Goal: Task Accomplishment & Management: Manage account settings

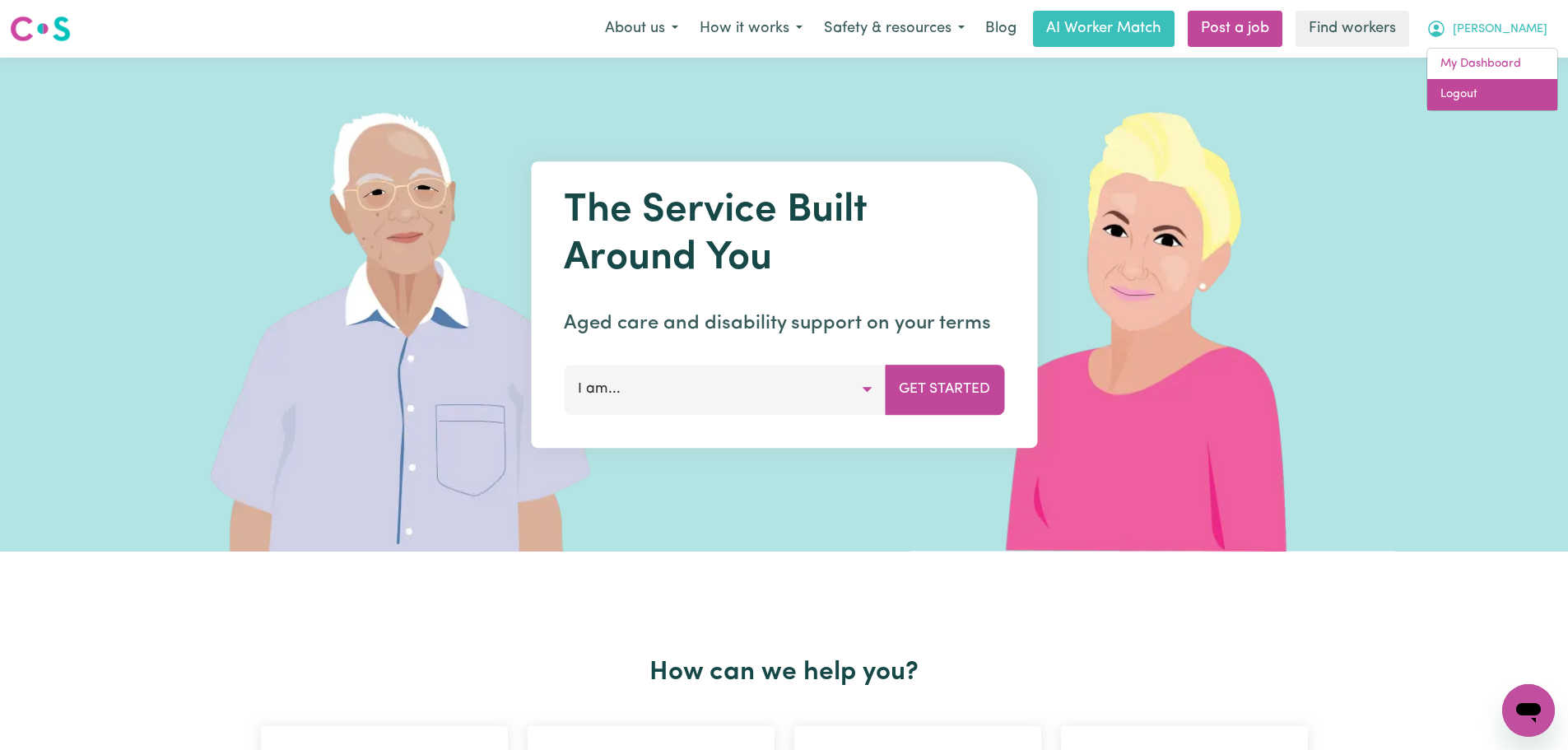
click at [1493, 89] on link "Logout" at bounding box center [1492, 94] width 130 height 31
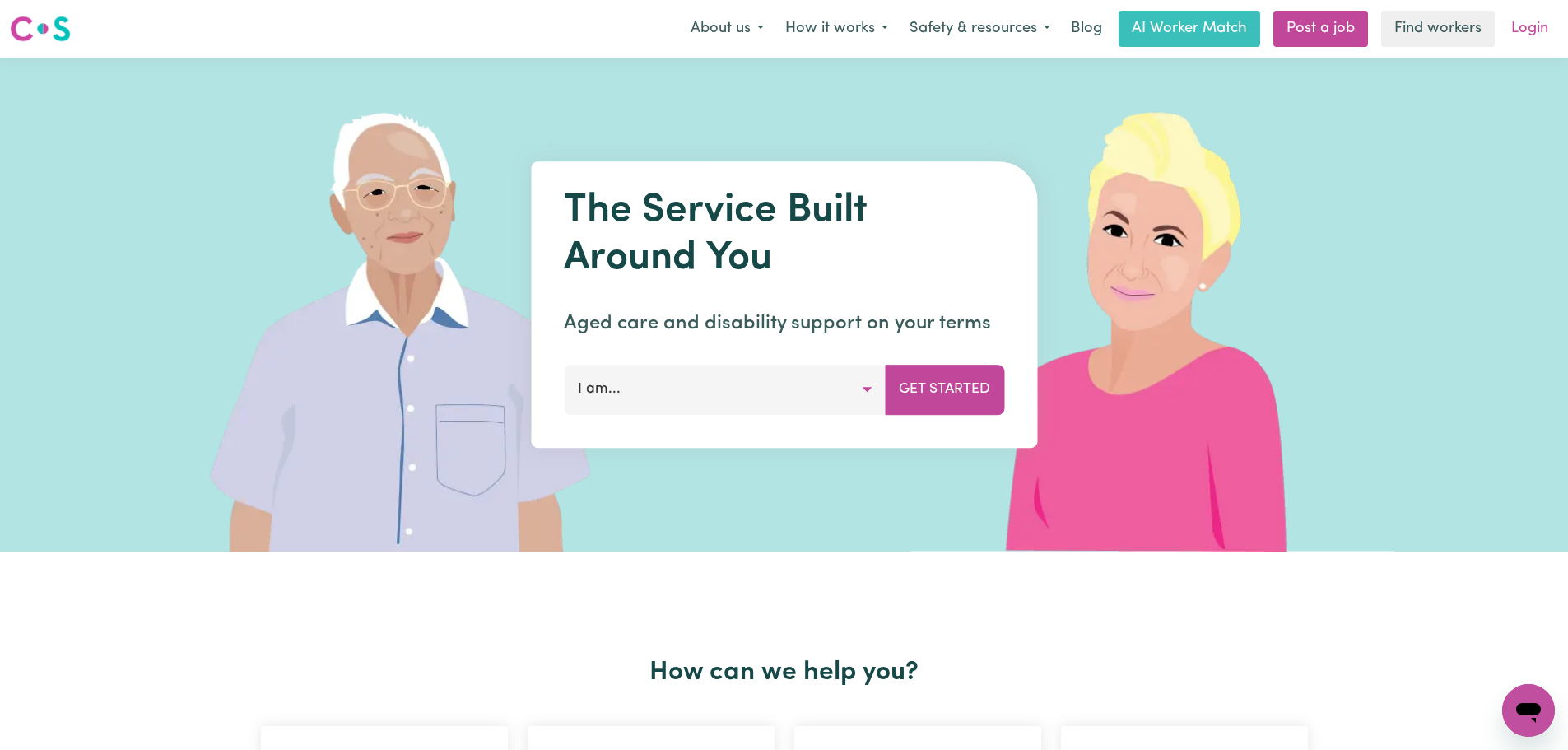
click at [1541, 31] on link "Login" at bounding box center [1529, 29] width 57 height 36
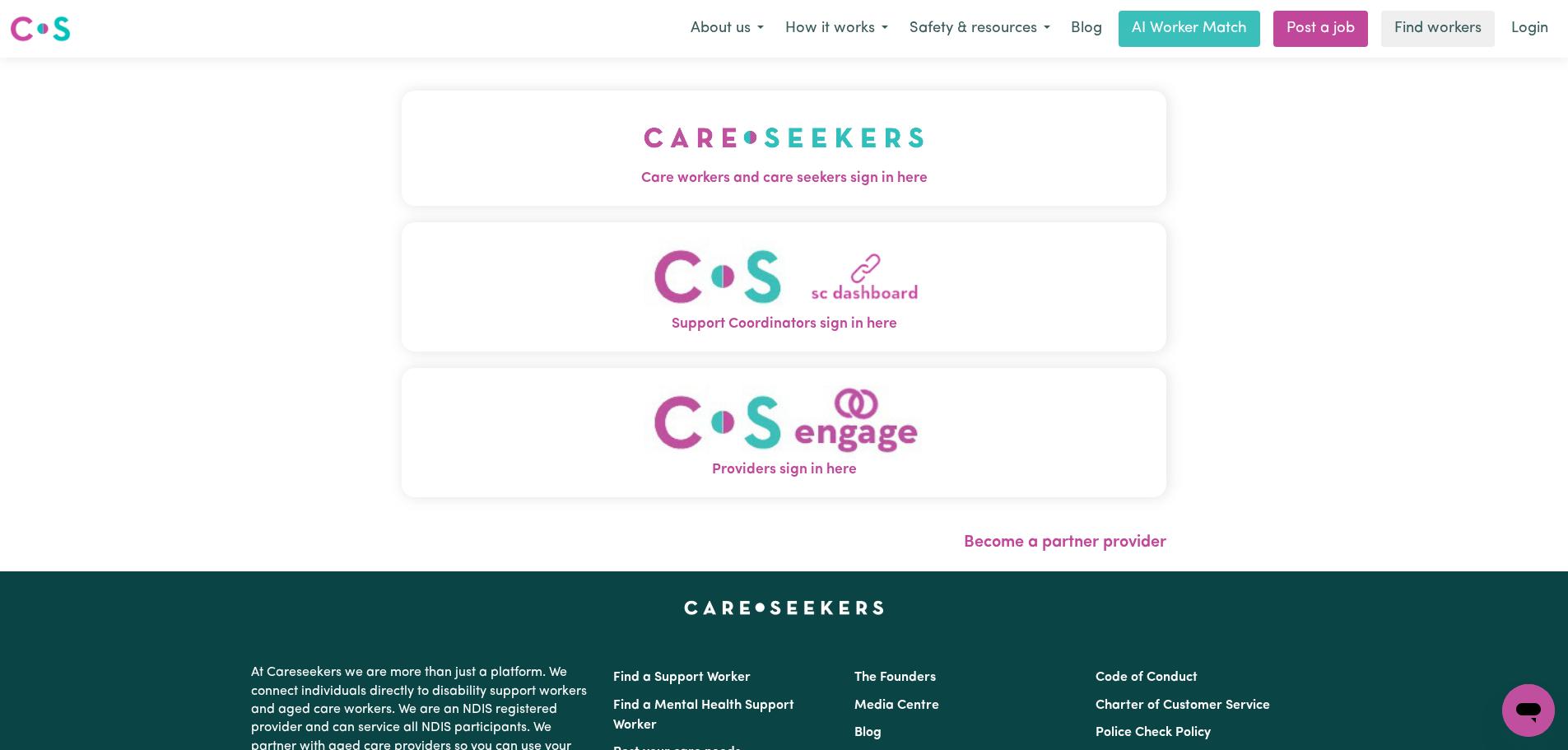
click at [643, 131] on img "Care workers and care seekers sign in here" at bounding box center [783, 138] width 281 height 61
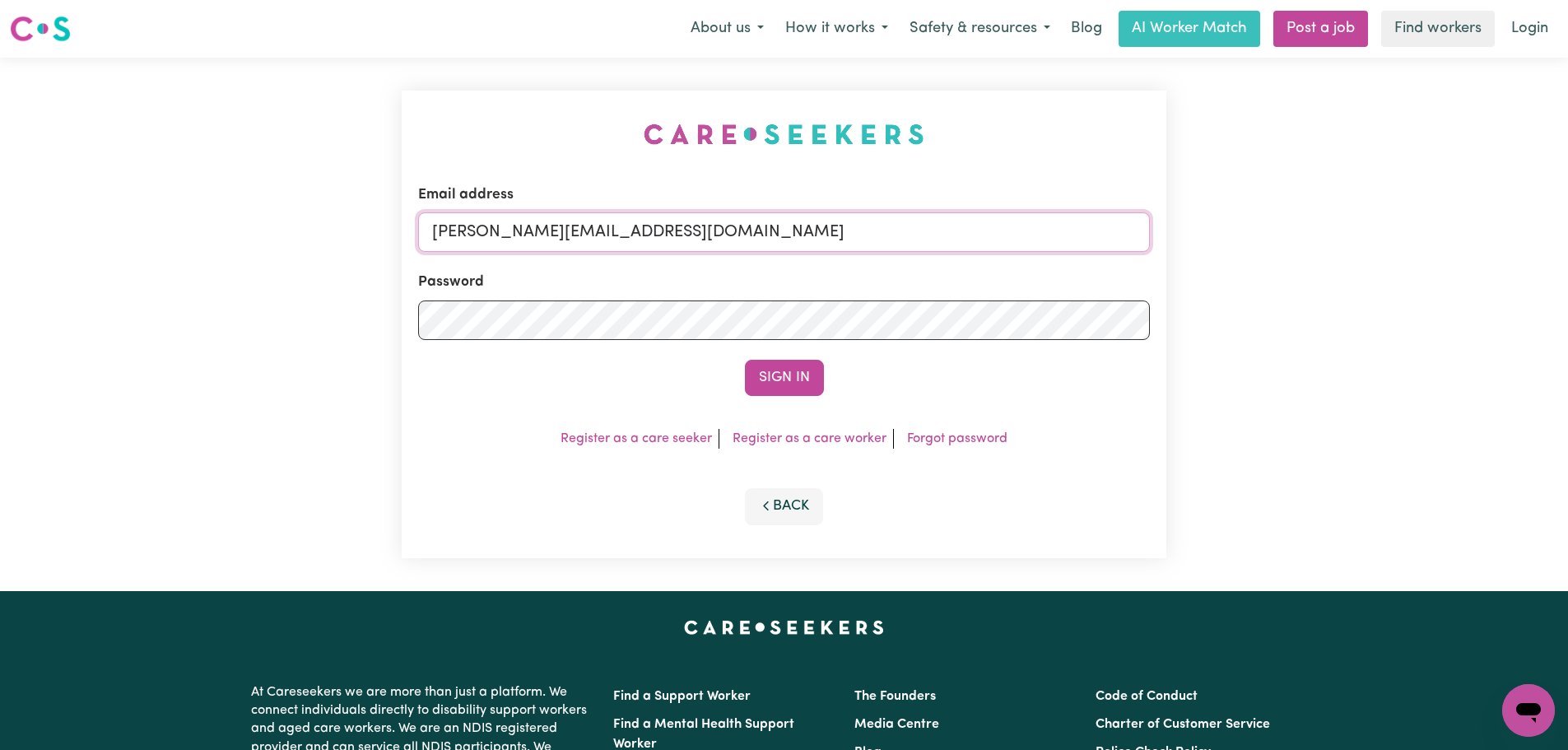
drag, startPoint x: 723, startPoint y: 236, endPoint x: 722, endPoint y: 253, distance: 17.0
click at [723, 236] on input "[PERSON_NAME][EMAIL_ADDRESS][DOMAIN_NAME]" at bounding box center [784, 232] width 731 height 39
drag, startPoint x: 767, startPoint y: 236, endPoint x: 522, endPoint y: 246, distance: 245.2
click at [522, 246] on input "[EMAIL_ADDRESS][PERSON_NAME][DOMAIN_NAME]" at bounding box center [784, 232] width 731 height 39
type input "[EMAIL_ADDRESS][PERSON_NAME][DOMAIN_NAME]"
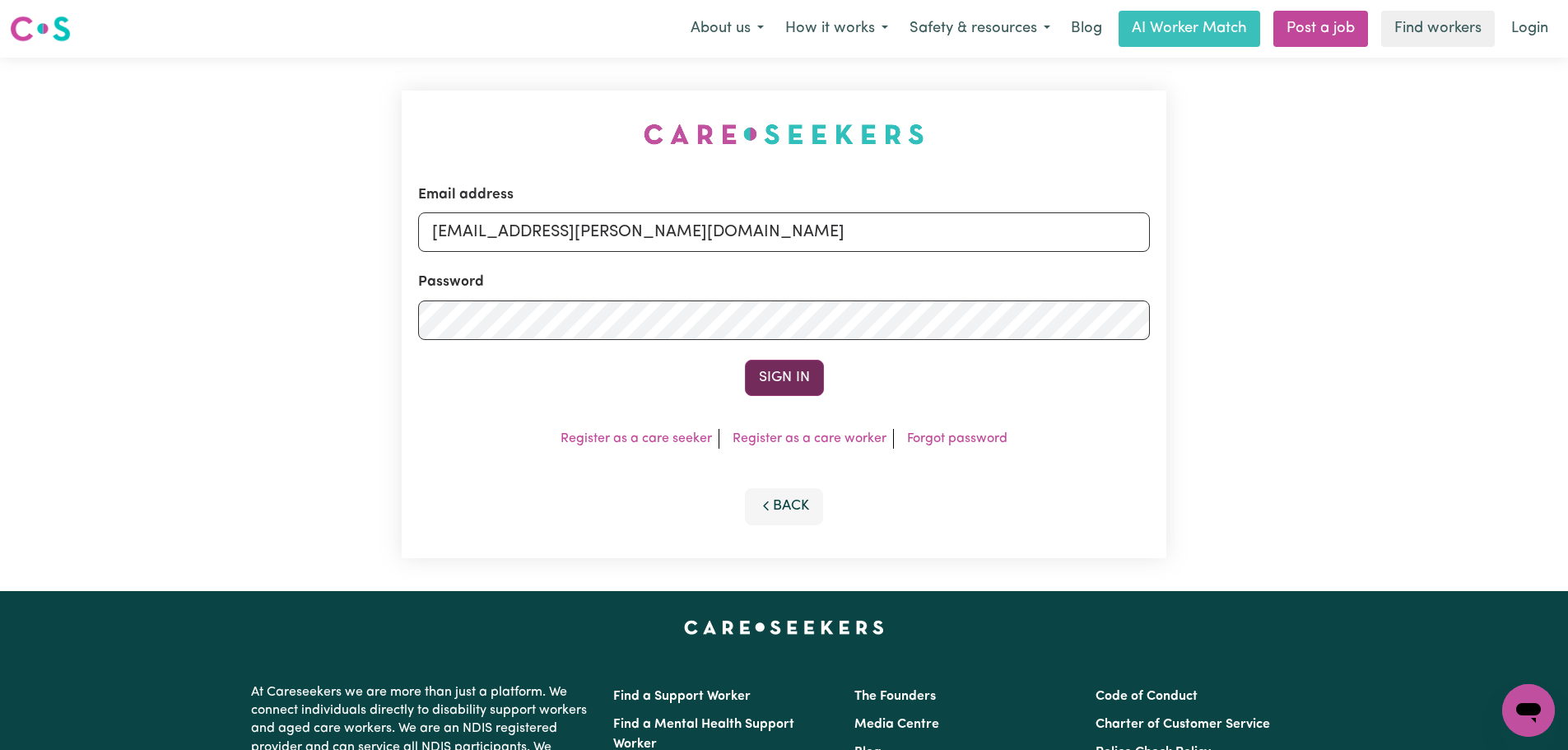
click at [792, 370] on button "Sign In" at bounding box center [784, 378] width 79 height 36
